Goal: Task Accomplishment & Management: Use online tool/utility

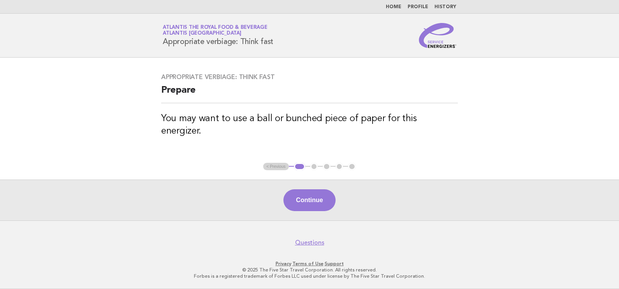
click at [309, 201] on button "Continue" at bounding box center [309, 200] width 52 height 22
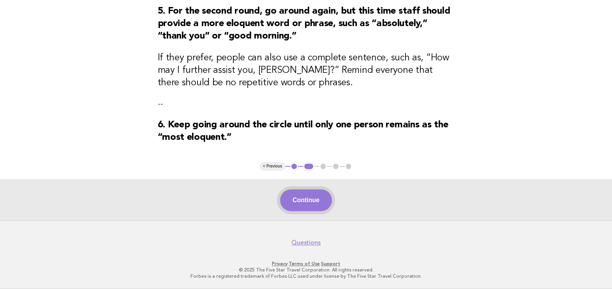
click at [322, 202] on button "Continue" at bounding box center [306, 200] width 52 height 22
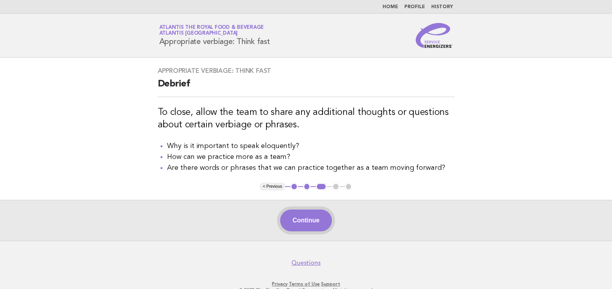
click at [305, 223] on button "Continue" at bounding box center [306, 220] width 52 height 22
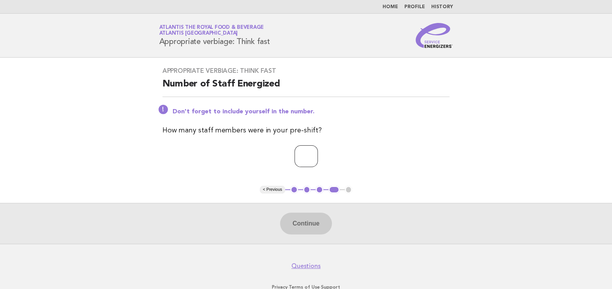
click at [307, 157] on input "number" at bounding box center [305, 156] width 23 height 22
type input "**"
click at [314, 216] on button "Continue" at bounding box center [306, 224] width 52 height 22
